Goal: Navigation & Orientation: Go to known website

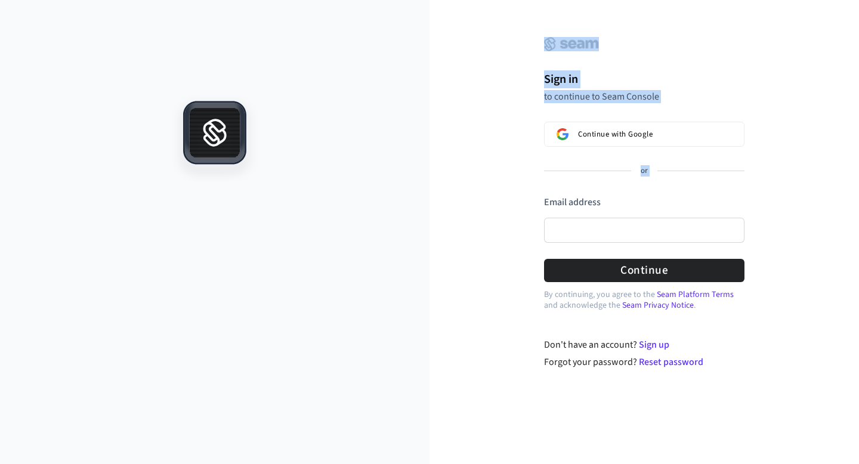
drag, startPoint x: 420, startPoint y: 190, endPoint x: 481, endPoint y: 190, distance: 61.4
click at [481, 190] on div "Sign in to continue to Seam Console Continue with Google or Email address Passw…" at bounding box center [429, 232] width 859 height 464
click at [481, 190] on div "Sign in to continue to Seam Console Continue with Google or Email address Passw…" at bounding box center [643, 191] width 429 height 355
click at [493, 251] on div "Sign in to continue to Seam Console Continue with Google or Email address Passw…" at bounding box center [643, 191] width 429 height 355
click at [485, 344] on div "Sign in to continue to Seam Console Continue with Google or Email address Passw…" at bounding box center [643, 191] width 429 height 355
